Goal: Find specific page/section: Find specific page/section

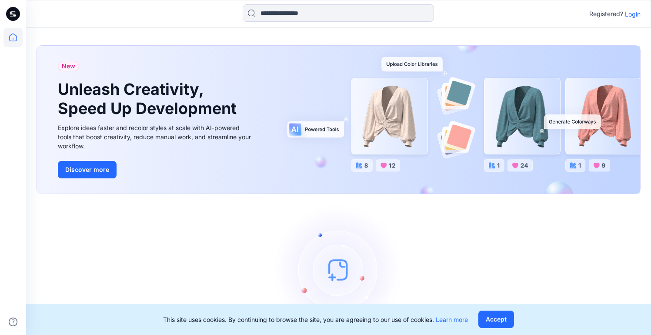
click at [628, 18] on p "Login" at bounding box center [633, 14] width 16 height 9
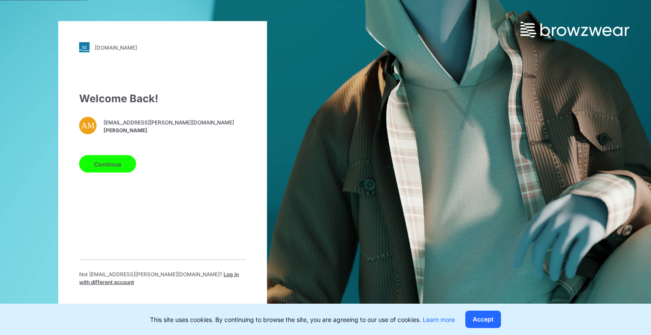
click at [121, 168] on button "Continue" at bounding box center [107, 163] width 57 height 17
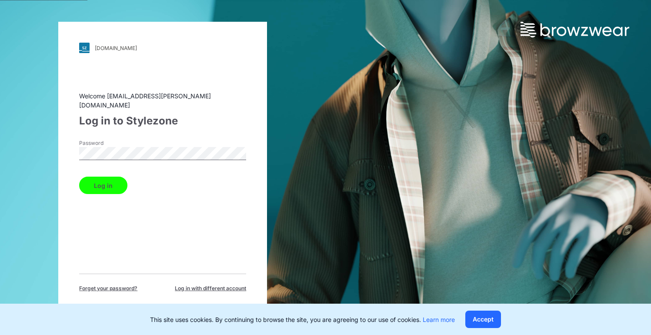
click at [104, 177] on button "Log in" at bounding box center [103, 185] width 48 height 17
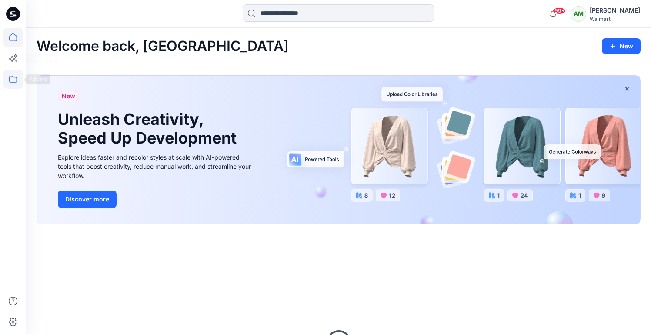
click at [11, 75] on icon at bounding box center [12, 79] width 19 height 19
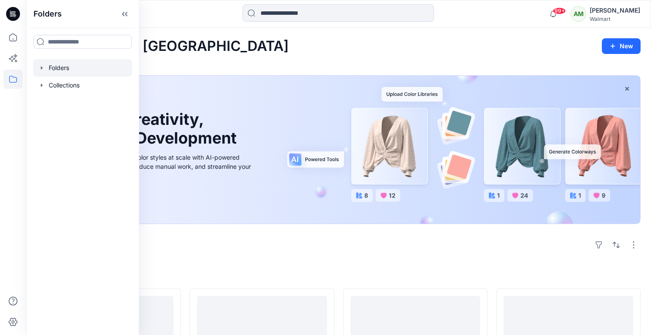
click at [41, 67] on icon "button" at bounding box center [42, 67] width 2 height 3
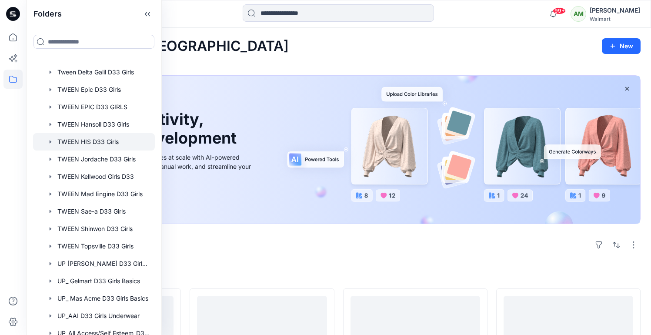
scroll to position [116, 0]
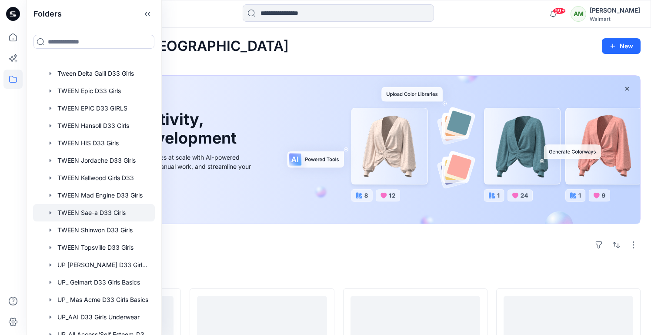
click at [94, 214] on div at bounding box center [94, 212] width 122 height 17
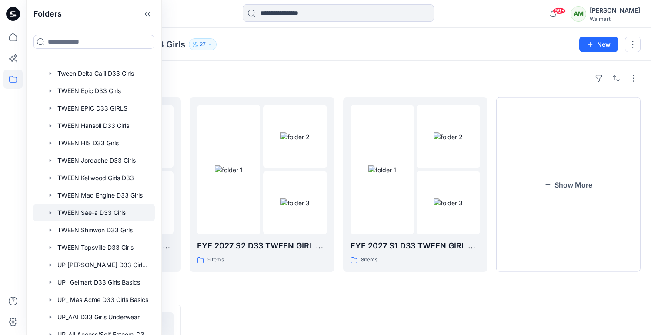
click at [294, 63] on div "Folders FYE 2027 S3 D33 TWEEN GIRL SAE-A 4 items FYE 2027 S2 D33 TWEEN GIRL SAE…" at bounding box center [338, 281] width 625 height 441
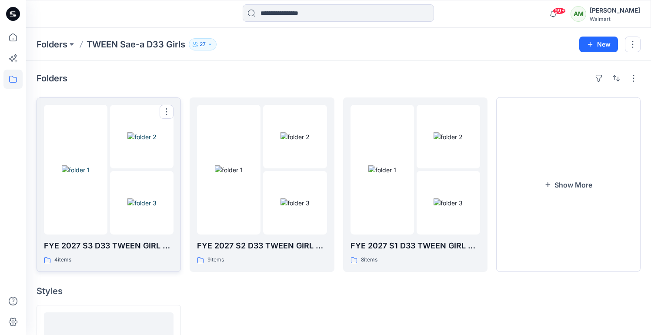
click at [151, 198] on img at bounding box center [141, 202] width 29 height 9
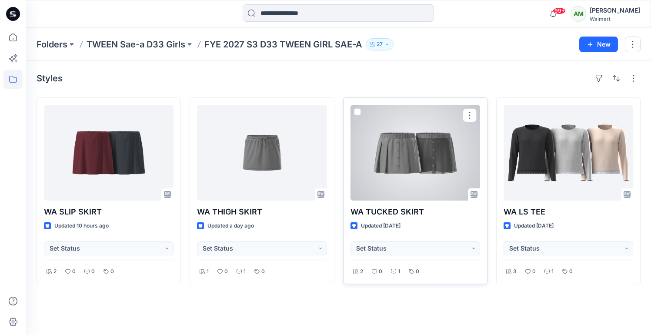
click at [409, 165] on div at bounding box center [416, 153] width 130 height 96
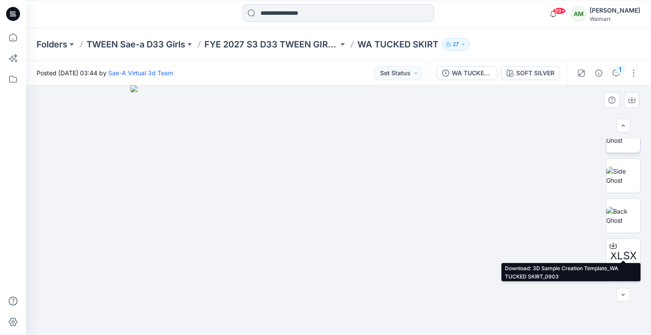
scroll to position [115, 0]
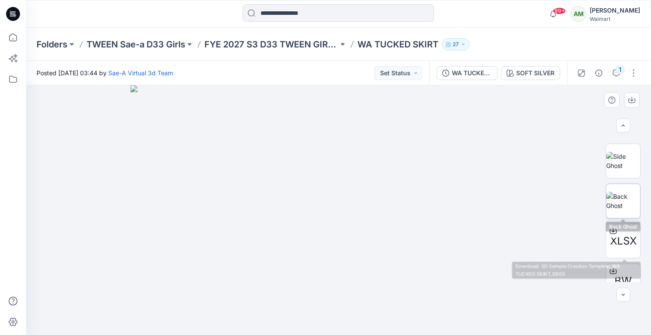
click at [626, 201] on img at bounding box center [623, 201] width 34 height 18
